Goal: Information Seeking & Learning: Learn about a topic

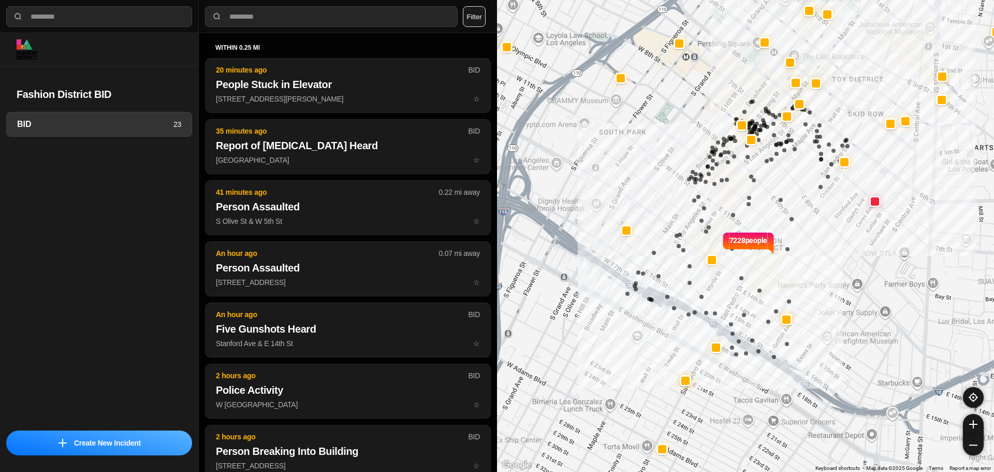
select select "*"
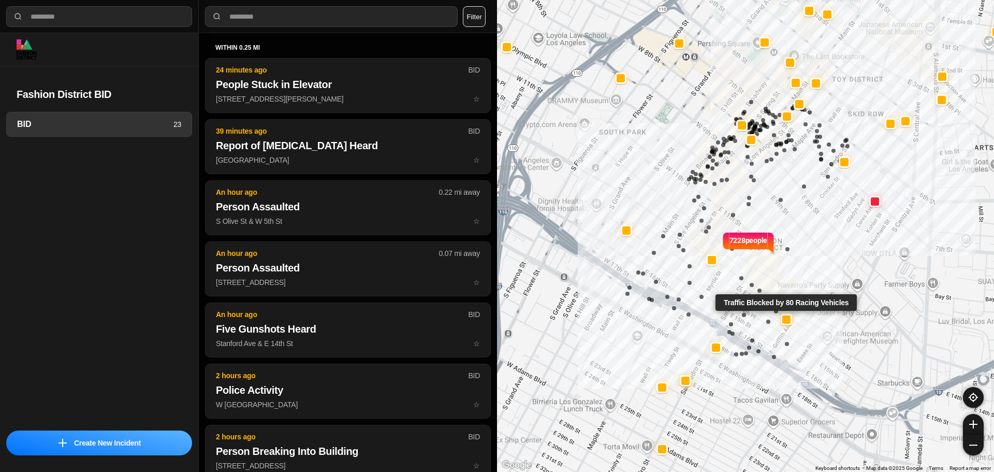
click at [790, 316] on div at bounding box center [786, 319] width 8 height 8
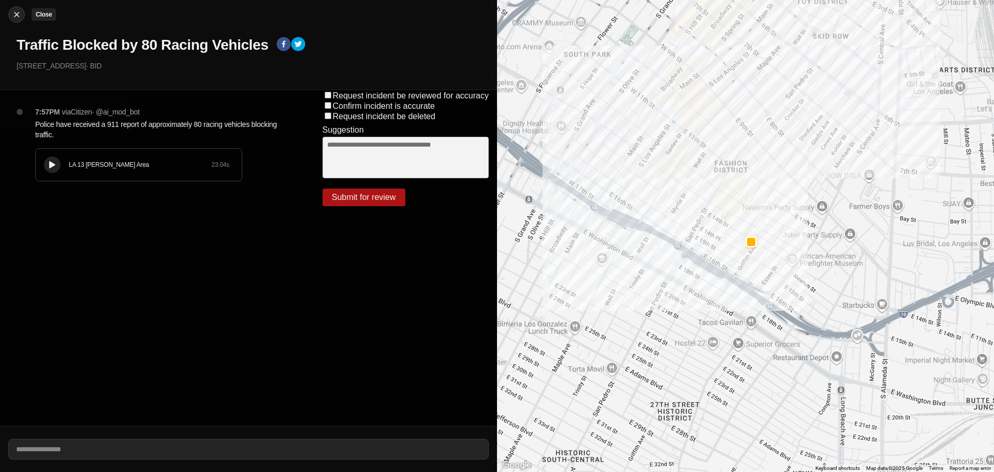
click at [16, 19] on img at bounding box center [16, 14] width 10 height 10
select select "*"
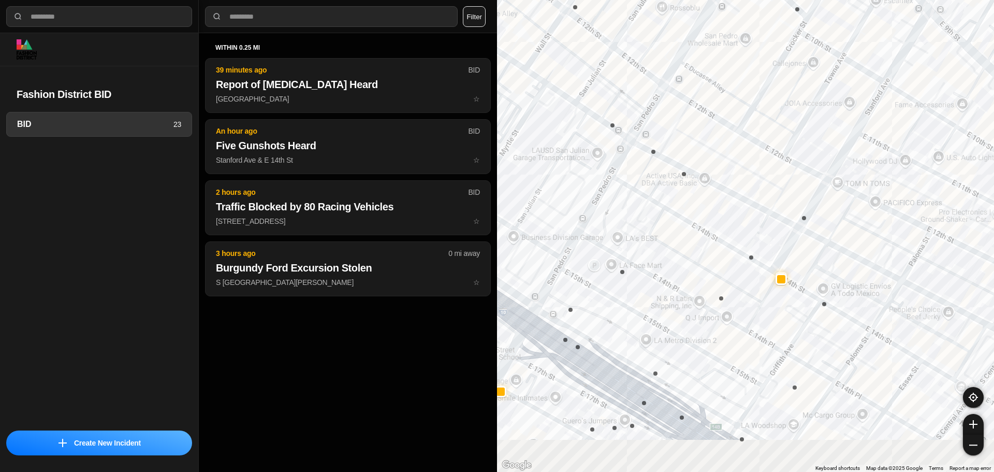
drag, startPoint x: 764, startPoint y: 298, endPoint x: 606, endPoint y: 237, distance: 169.8
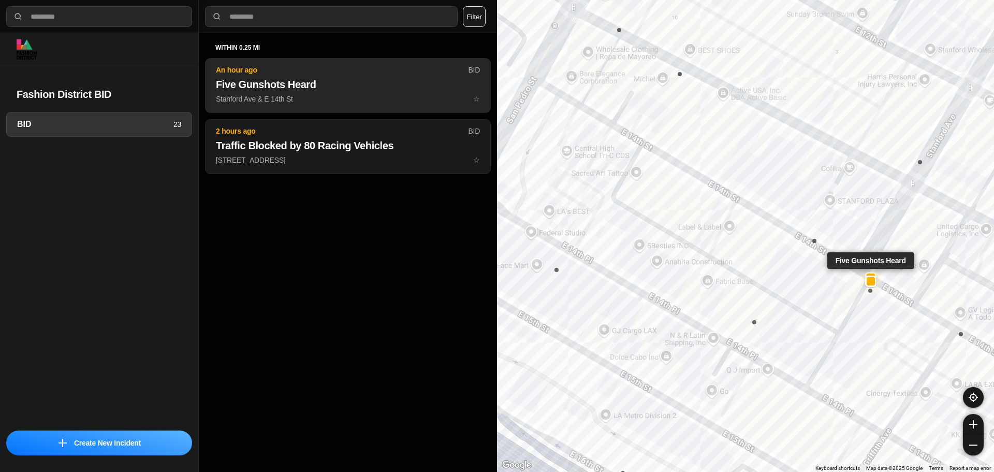
click at [358, 95] on p "Stanford Ave & E 14th St ☆" at bounding box center [348, 99] width 264 height 10
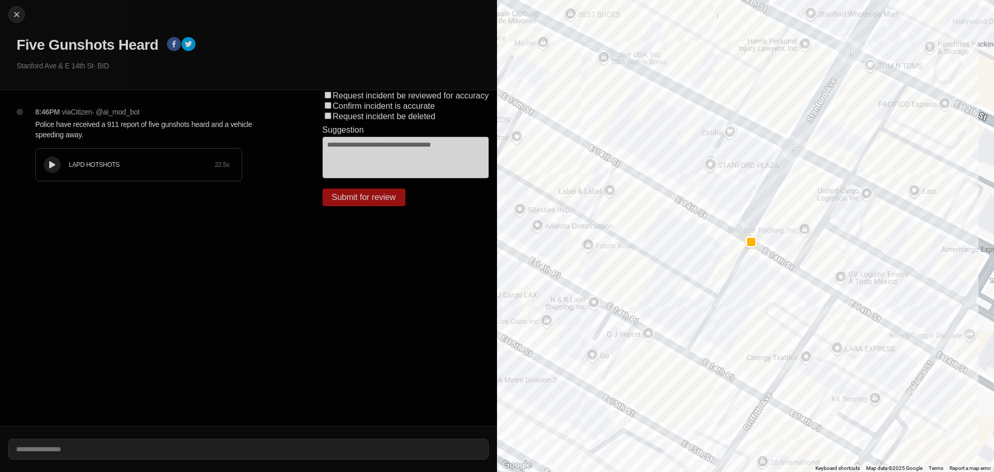
click at [50, 164] on icon at bounding box center [52, 164] width 6 height 7
